Goal: Transaction & Acquisition: Purchase product/service

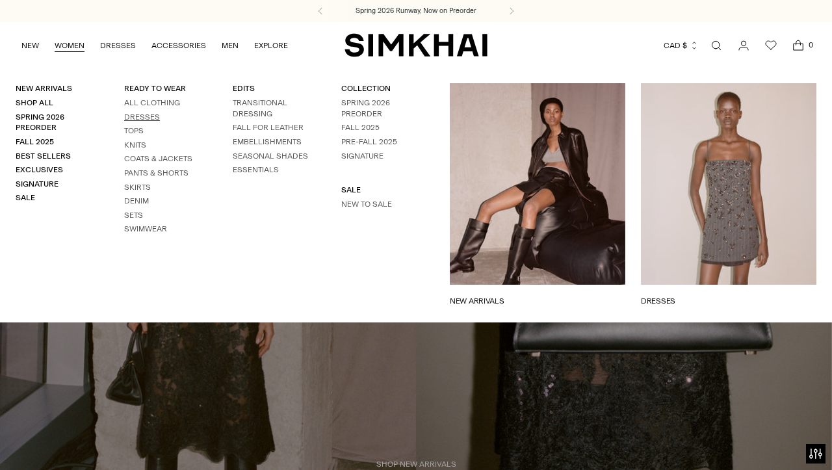
click at [148, 120] on link "Dresses" at bounding box center [142, 116] width 36 height 9
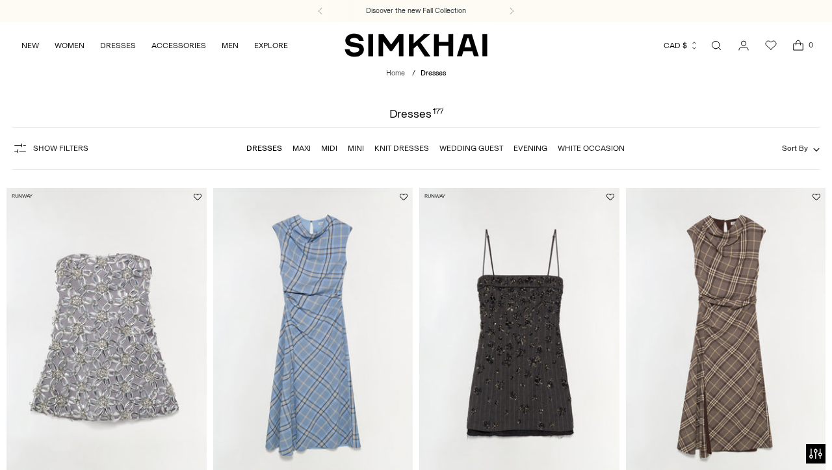
scroll to position [67, 0]
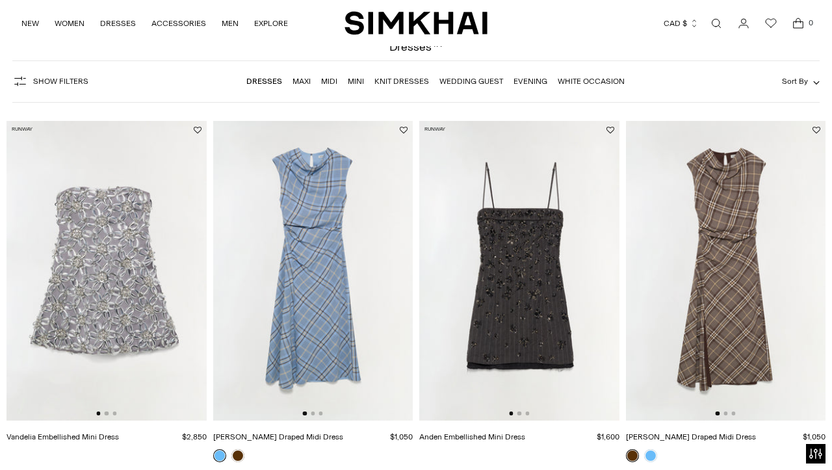
click at [502, 86] on link "Wedding Guest" at bounding box center [471, 81] width 64 height 9
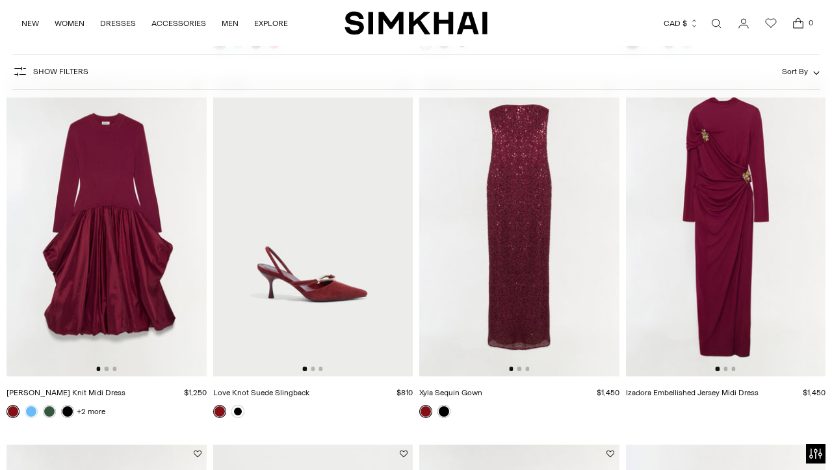
scroll to position [1120, 0]
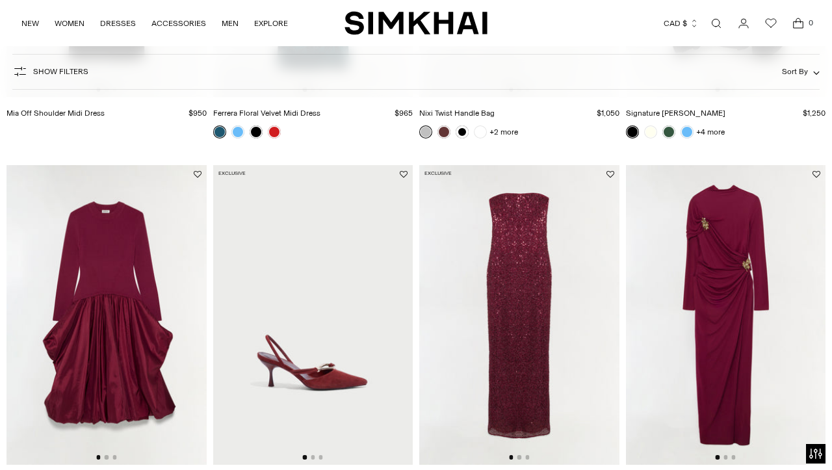
click at [729, 279] on img at bounding box center [726, 315] width 200 height 300
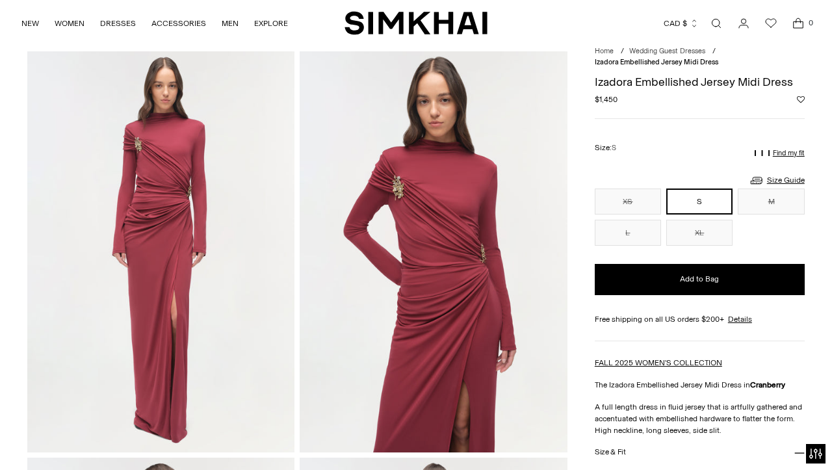
scroll to position [104, 0]
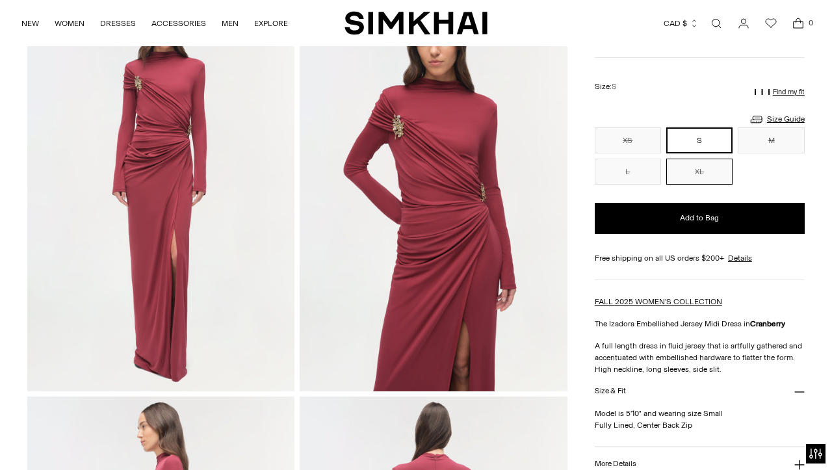
click at [726, 175] on button "XL" at bounding box center [699, 172] width 66 height 26
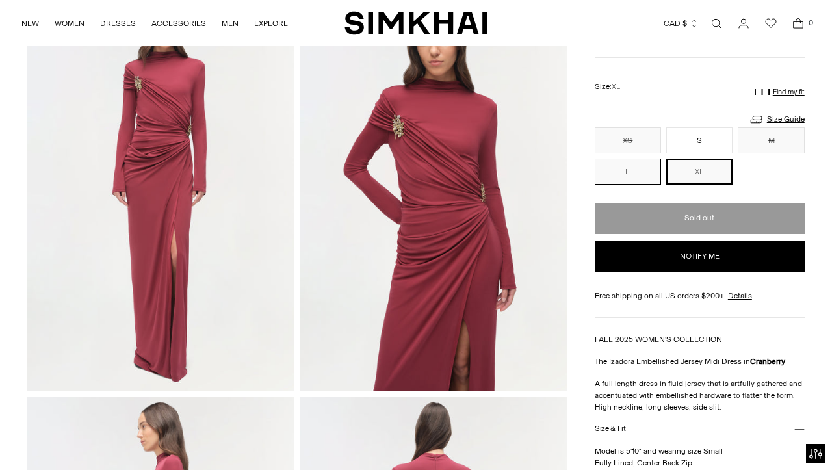
click at [641, 181] on button "L" at bounding box center [628, 172] width 66 height 26
click at [693, 180] on button "XL" at bounding box center [699, 172] width 66 height 26
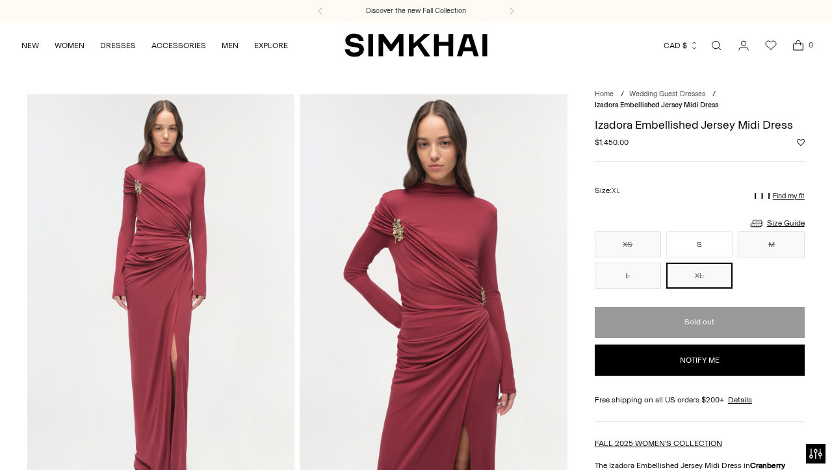
click at [614, 129] on h1 "Izadora Embellished Jersey Midi Dress" at bounding box center [700, 125] width 210 height 12
copy h1 "Izadora"
